Goal: Task Accomplishment & Management: Use online tool/utility

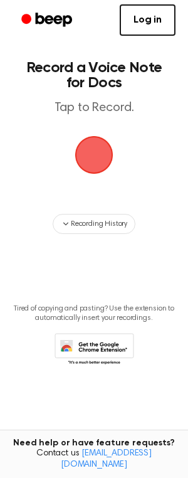
click at [95, 155] on span "button" at bounding box center [94, 155] width 48 height 48
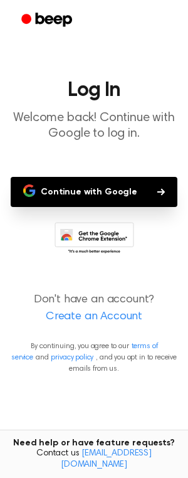
click at [125, 202] on button "Continue with Google" at bounding box center [94, 192] width 167 height 30
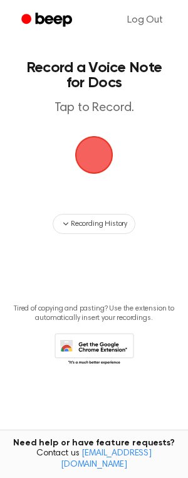
click at [94, 156] on span "button" at bounding box center [94, 154] width 45 height 45
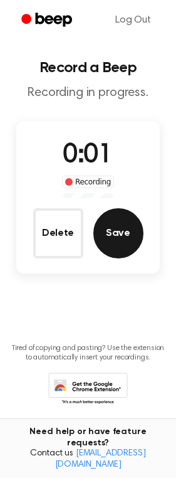
click at [109, 230] on button "Save" at bounding box center [119, 233] width 50 height 50
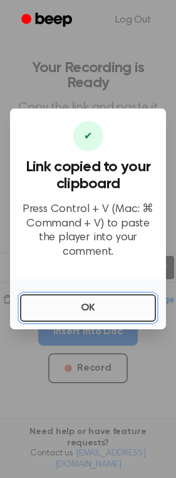
click at [85, 315] on button "OK" at bounding box center [88, 308] width 136 height 28
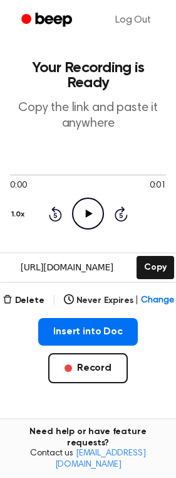
click at [91, 214] on icon at bounding box center [89, 214] width 7 height 8
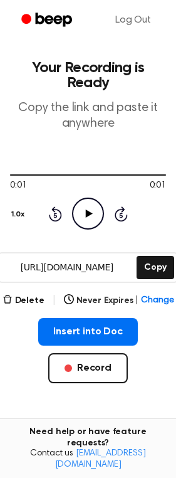
click at [89, 214] on icon at bounding box center [89, 214] width 7 height 8
click at [86, 218] on icon "Play Audio" at bounding box center [88, 214] width 32 height 32
click at [87, 215] on icon at bounding box center [89, 214] width 7 height 8
click at [84, 210] on icon "Pause Audio" at bounding box center [88, 214] width 32 height 32
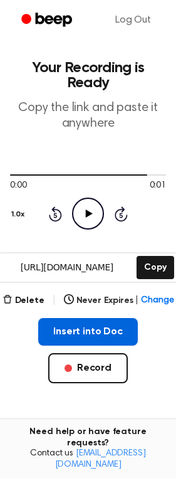
click at [91, 334] on button "Insert into Doc" at bounding box center [88, 332] width 100 height 28
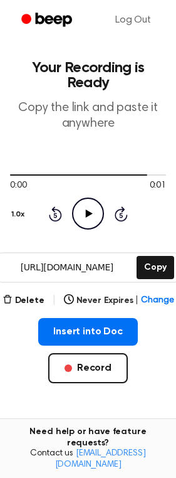
click at [20, 291] on main "Your Recording is Ready Copy the link and paste it anywhere 0:00 0:01 1.0x Rewi…" at bounding box center [88, 311] width 176 height 623
click at [23, 294] on button "Delete" at bounding box center [24, 300] width 42 height 13
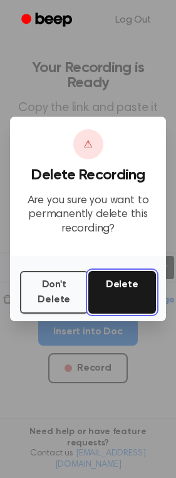
click at [120, 293] on button "Delete" at bounding box center [123, 292] width 68 height 43
